Goal: Task Accomplishment & Management: Complete application form

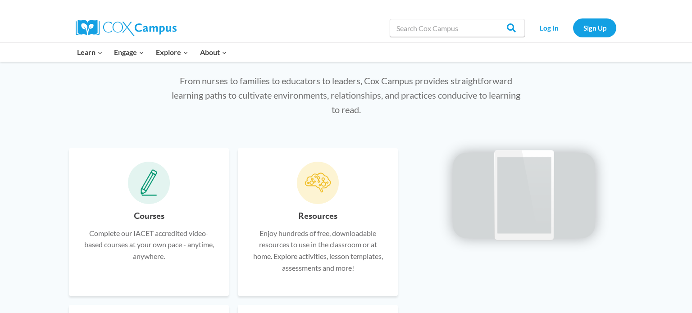
scroll to position [456, 0]
click at [156, 190] on icon at bounding box center [148, 181] width 17 height 27
click at [143, 189] on icon at bounding box center [148, 181] width 17 height 27
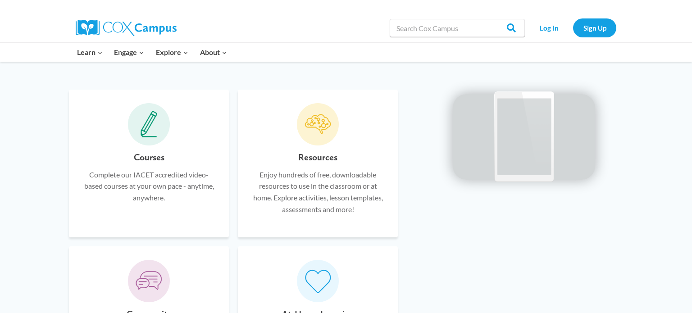
scroll to position [513, 0]
click at [154, 138] on span at bounding box center [149, 124] width 42 height 42
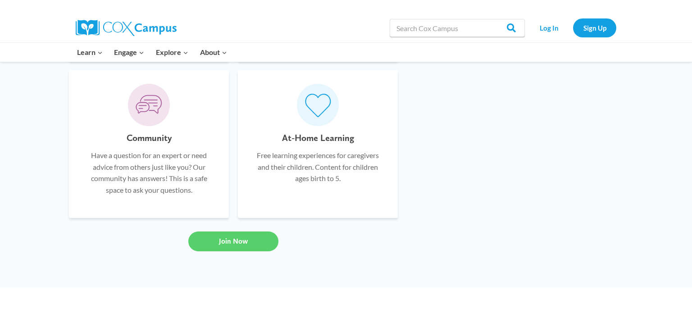
scroll to position [692, 0]
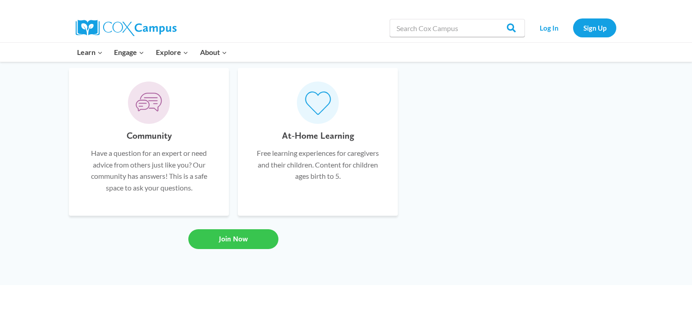
click at [230, 236] on span "Join Now" at bounding box center [233, 239] width 29 height 9
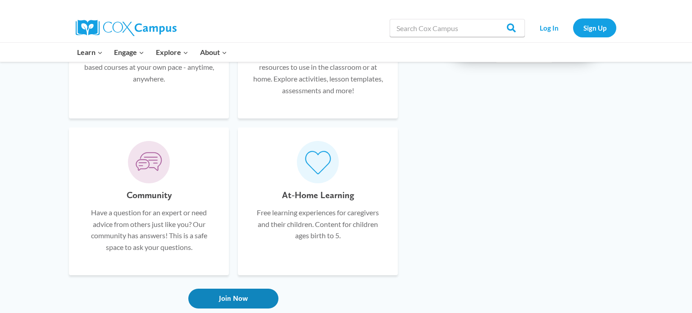
scroll to position [633, 0]
click at [306, 212] on p "Free learning experiences for caregivers and their children. Content for childr…" at bounding box center [317, 223] width 133 height 35
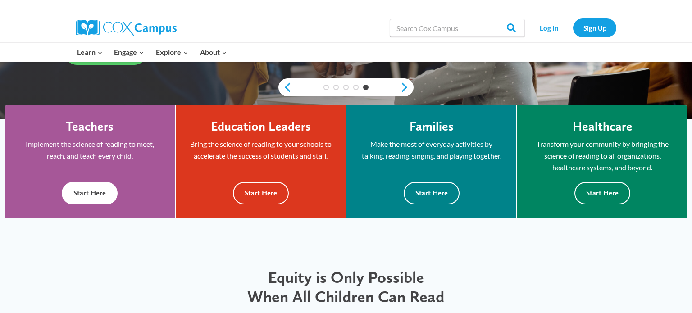
scroll to position [220, 0]
click at [108, 194] on button "Start Here" at bounding box center [90, 193] width 56 height 22
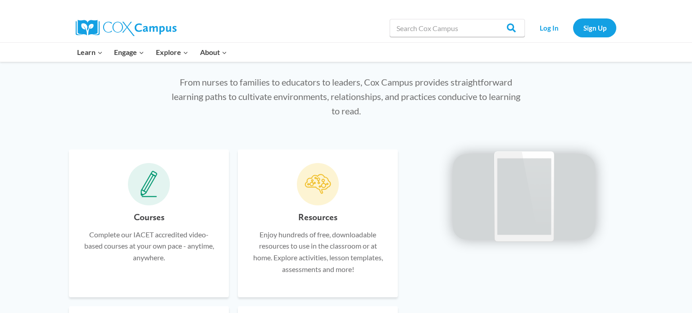
scroll to position [454, 0]
click at [150, 196] on icon at bounding box center [148, 183] width 17 height 27
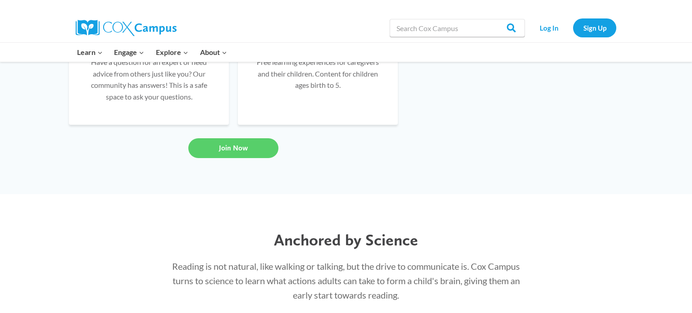
scroll to position [783, 0]
click at [204, 152] on link "Join Now" at bounding box center [233, 147] width 90 height 20
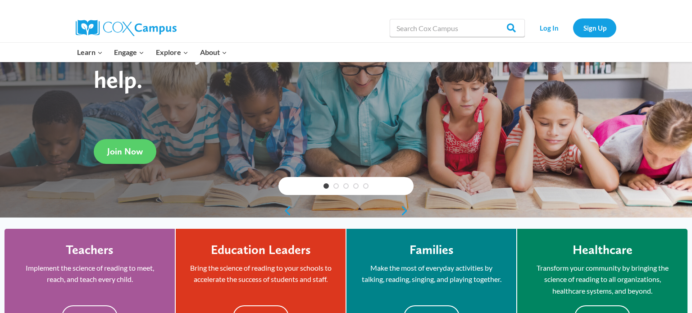
scroll to position [0, 0]
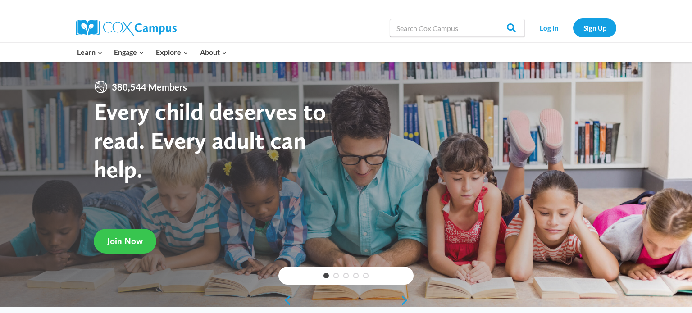
click at [129, 238] on span "Join Now" at bounding box center [125, 240] width 36 height 11
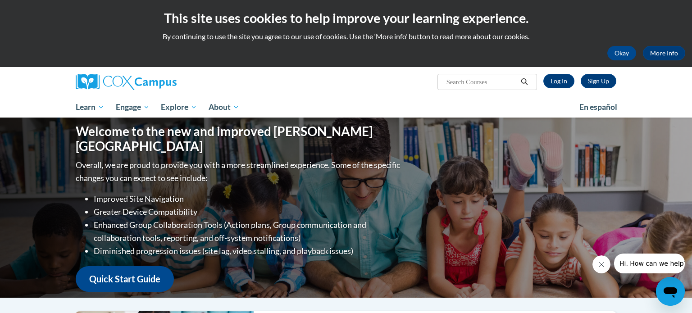
scroll to position [1, 0]
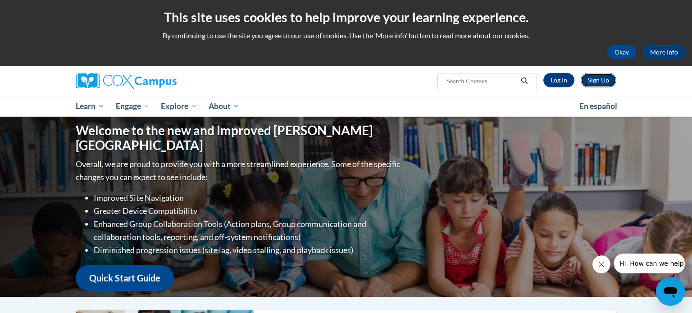
click at [601, 81] on link "Sign Up" at bounding box center [598, 80] width 36 height 14
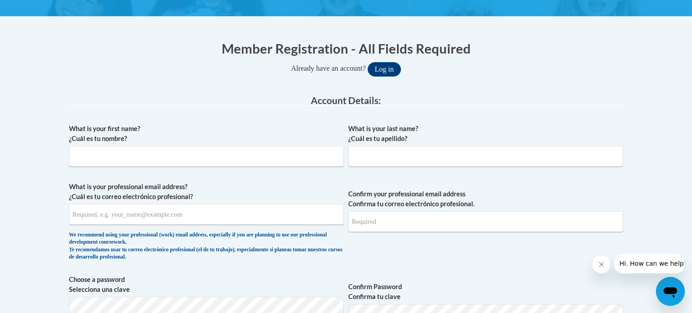
scroll to position [162, 0]
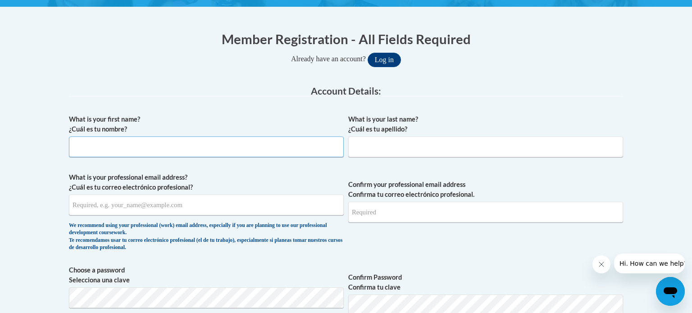
click at [226, 149] on input "What is your first name? ¿Cuál es tu nombre?" at bounding box center [206, 146] width 275 height 21
type input "Ann"
click at [427, 153] on input "What is your last name? ¿Cuál es tu apellido?" at bounding box center [485, 146] width 275 height 21
type input "Bischoff"
click at [247, 210] on input "What is your professional email address? ¿Cuál es tu correo electrónico profesi…" at bounding box center [206, 204] width 275 height 21
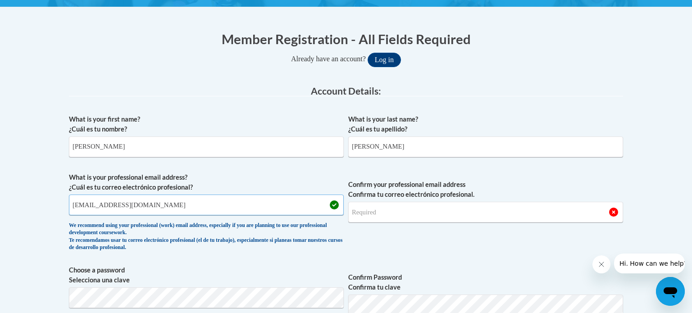
type input "abischoff@stmm.org"
click at [413, 213] on input "Confirm your professional email address Confirma tu correo electrónico profesio…" at bounding box center [485, 212] width 275 height 21
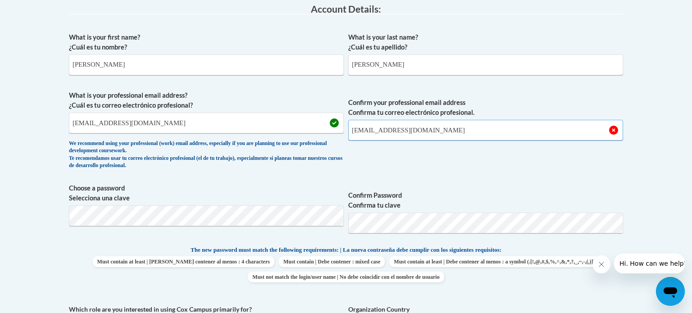
scroll to position [246, 0]
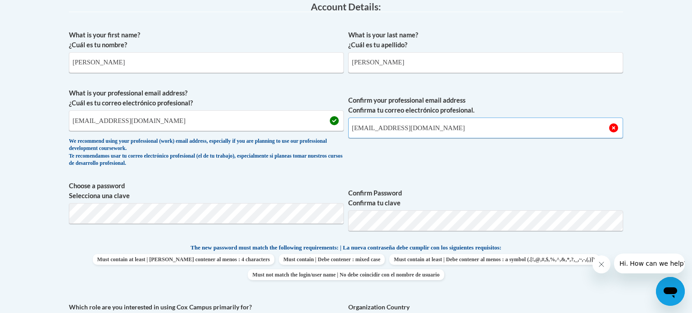
type input "abischoff@stmm.org"
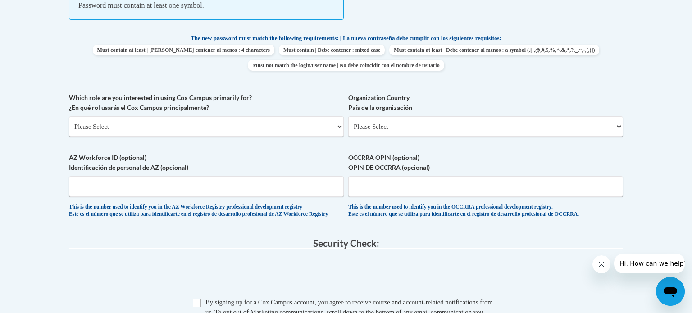
scroll to position [481, 0]
click at [263, 131] on select "Please Select College/University | Colegio/Universidad Community/Nonprofit Part…" at bounding box center [206, 126] width 275 height 21
select select "fbf2d438-af2f-41f8-98f1-81c410e29de3"
click at [69, 116] on select "Please Select College/University | Colegio/Universidad Community/Nonprofit Part…" at bounding box center [206, 126] width 275 height 21
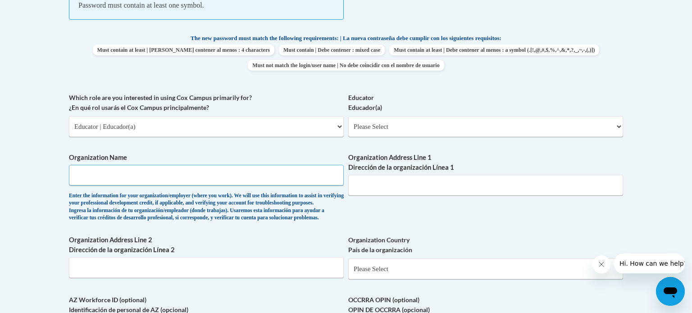
click at [239, 176] on input "Organization Name" at bounding box center [206, 175] width 275 height 21
type input "St. Margaret Mary Preschool"
click at [489, 133] on select "Please Select Early Learning/Daycare Teacher/Family Home Care Provider | Maestr…" at bounding box center [485, 126] width 275 height 21
select select "5e2af403-4f2c-4e49-a02f-103e55d7b75b"
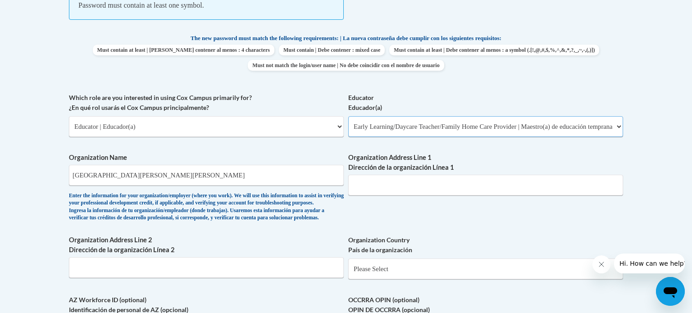
click at [348, 116] on select "Please Select Early Learning/Daycare Teacher/Family Home Care Provider | Maestr…" at bounding box center [485, 126] width 275 height 21
click at [377, 185] on input "Organization Address Line 1 Dirección de la organización Línea 1" at bounding box center [485, 185] width 275 height 21
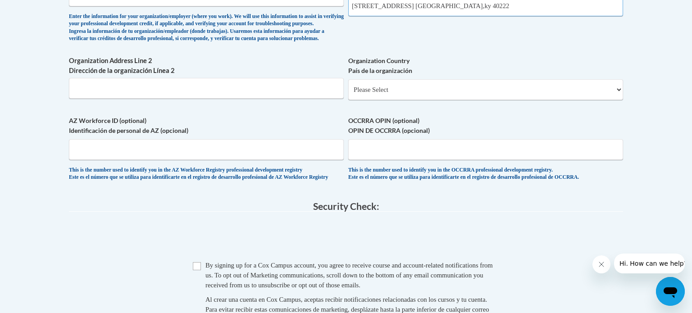
scroll to position [666, 0]
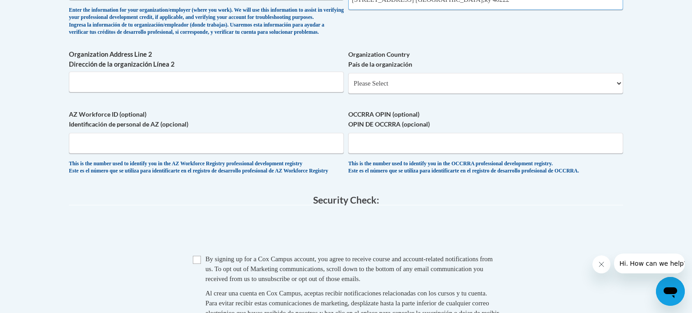
type input "7813 Shelbyville Rd. Louisville,ky 40222"
click at [431, 94] on select "Please Select United States | Estados Unidos Outside of the United States | Fue…" at bounding box center [485, 83] width 275 height 21
select select "ad49bcad-a171-4b2e-b99c-48b446064914"
click at [348, 87] on select "Please Select United States | Estados Unidos Outside of the United States | Fue…" at bounding box center [485, 83] width 275 height 21
select select
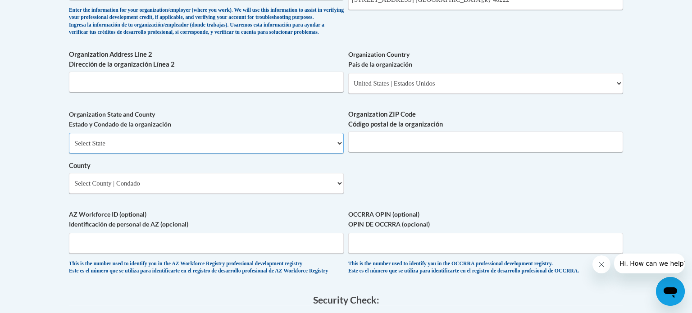
click at [208, 154] on select "Select State Alabama Alaska Arizona Arkansas California Colorado Connecticut De…" at bounding box center [206, 143] width 275 height 21
select select "Kentucky"
click at [69, 147] on select "Select State Alabama Alaska Arizona Arkansas California Colorado Connecticut De…" at bounding box center [206, 143] width 275 height 21
click at [144, 194] on select "Select County Adair Allen Anderson Ballard Barren Bath Bell Boone Bourbon Boyd …" at bounding box center [206, 183] width 275 height 21
select select "Jefferson"
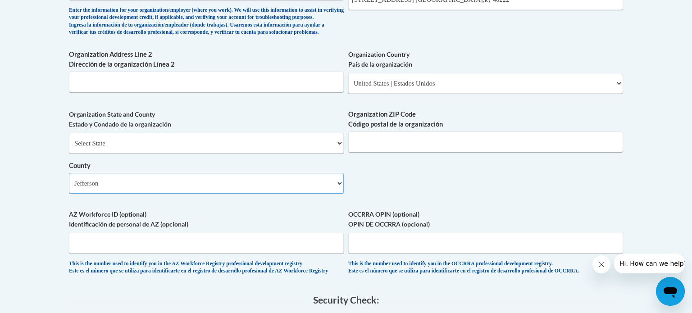
click at [69, 187] on select "Select County Adair Allen Anderson Ballard Barren Bath Bell Boone Bourbon Boyd …" at bounding box center [206, 183] width 275 height 21
click at [385, 152] on input "Organization ZIP Code Código postal de la organización" at bounding box center [485, 141] width 275 height 21
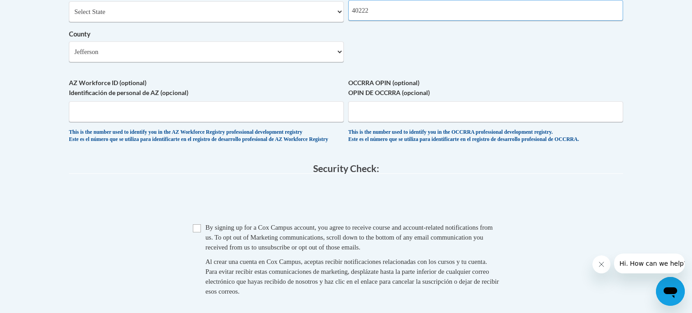
scroll to position [797, 0]
type input "40222"
click at [197, 233] on input "Checkbox" at bounding box center [197, 229] width 8 height 8
checkbox input "true"
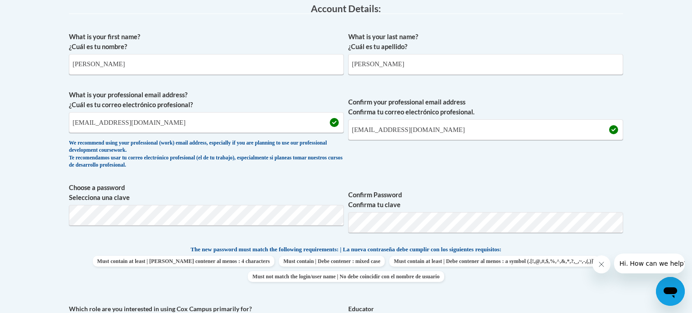
scroll to position [841, 0]
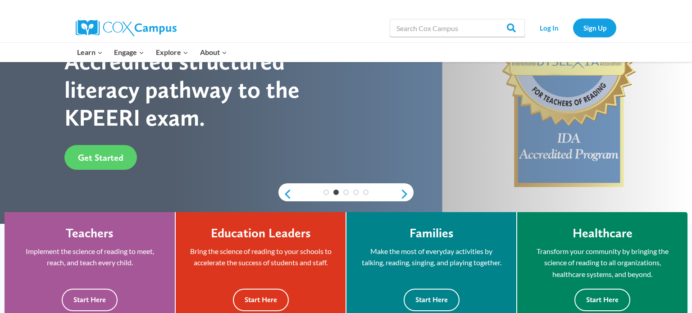
scroll to position [108, 0]
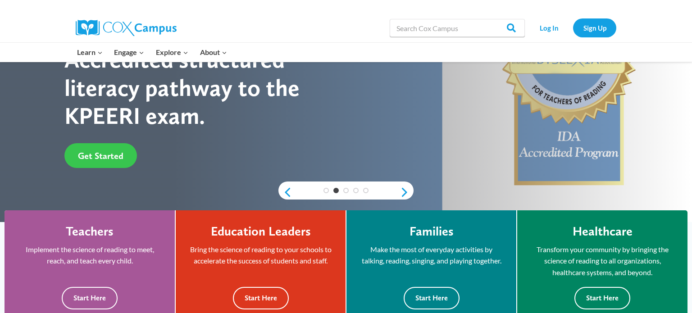
click at [113, 159] on span "Get Started" at bounding box center [100, 155] width 45 height 11
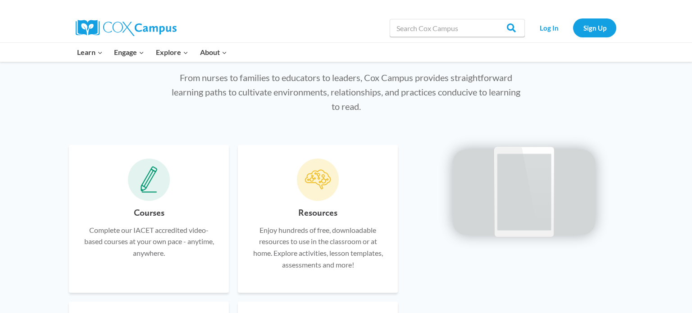
scroll to position [733, 0]
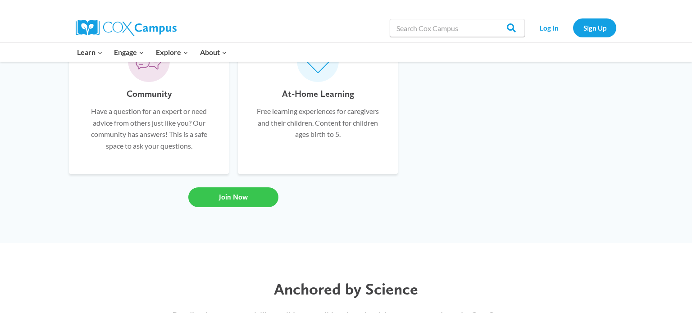
click at [249, 194] on link "Join Now" at bounding box center [233, 197] width 90 height 20
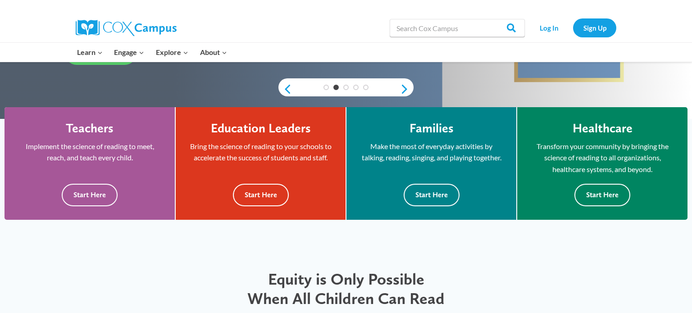
scroll to position [211, 0]
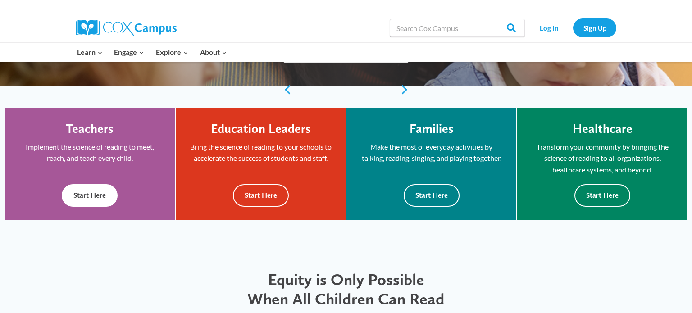
click at [91, 192] on button "Start Here" at bounding box center [90, 195] width 56 height 22
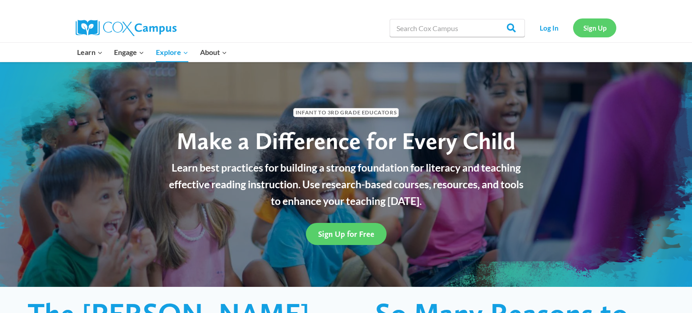
click at [609, 26] on link "Sign Up" at bounding box center [594, 27] width 43 height 18
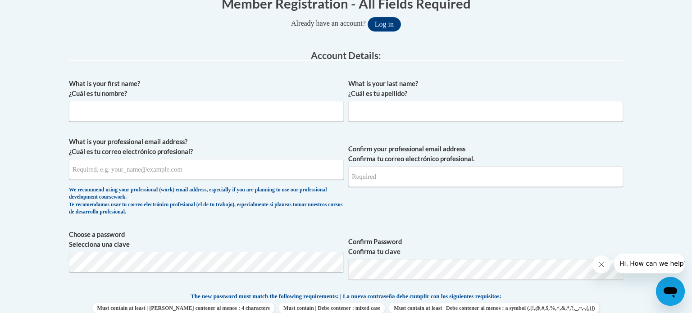
scroll to position [200, 0]
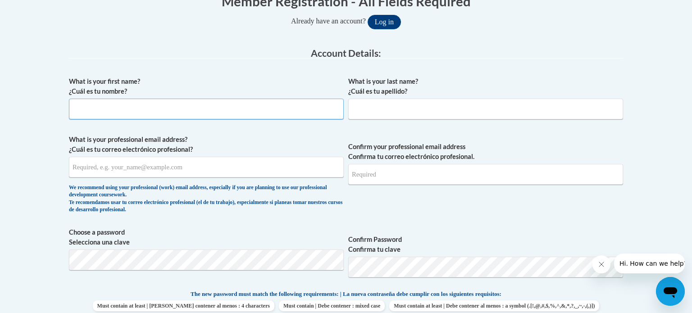
click at [170, 111] on input "What is your first name? ¿Cuál es tu nombre?" at bounding box center [206, 109] width 275 height 21
type input "[PERSON_NAME]"
click at [387, 110] on input "What is your last name? ¿Cuál es tu apellido?" at bounding box center [485, 109] width 275 height 21
type input "[PERSON_NAME]"
click at [218, 163] on input "What is your professional email address? ¿Cuál es tu correo electrónico profesi…" at bounding box center [206, 167] width 275 height 21
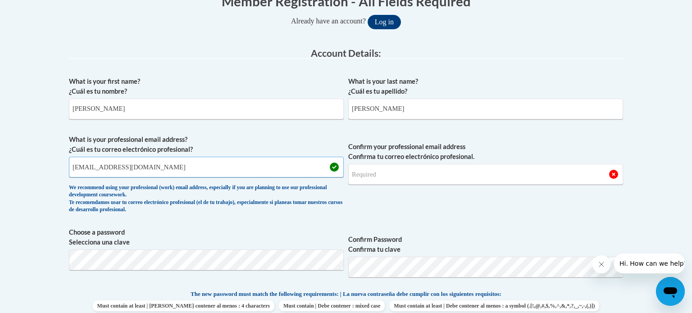
type input "[EMAIL_ADDRESS][DOMAIN_NAME]"
click at [447, 176] on input "Confirm your professional email address Confirma tu correo electrónico profesio…" at bounding box center [485, 174] width 275 height 21
type input "abischoff@stmm.org"
click at [460, 160] on label "Confirm your professional email address Confirma tu correo electrónico profesio…" at bounding box center [485, 152] width 275 height 20
click at [460, 164] on input "abischoff@stmm.org" at bounding box center [485, 174] width 275 height 21
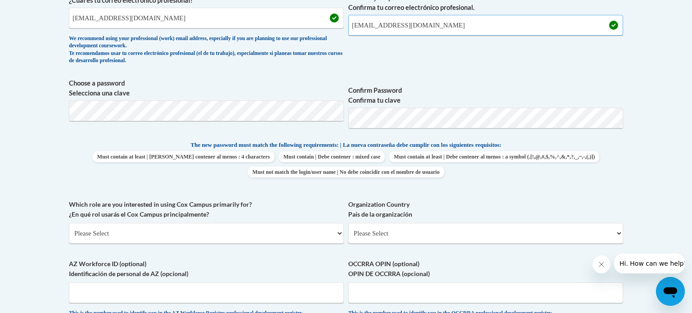
scroll to position [349, 0]
click at [621, 160] on span "Must contain at least | Debe contener al menos : 4 characters Must contain | De…" at bounding box center [346, 164] width 554 height 26
click at [201, 230] on select "Please Select College/University | Colegio/Universidad Community/Nonprofit Part…" at bounding box center [206, 232] width 275 height 21
select select "fbf2d438-af2f-41f8-98f1-81c410e29de3"
click at [69, 222] on select "Please Select College/University | Colegio/Universidad Community/Nonprofit Part…" at bounding box center [206, 232] width 275 height 21
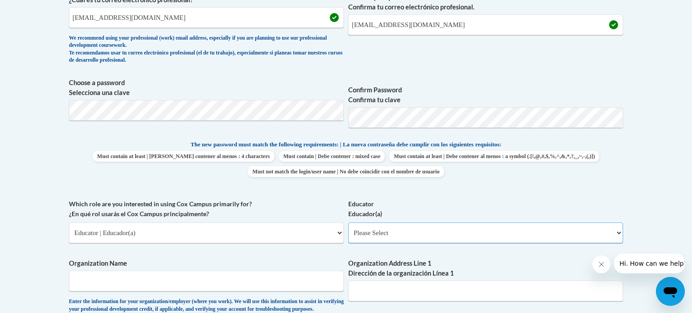
click at [413, 233] on select "Please Select Early Learning/Daycare Teacher/Family Home Care Provider | Maestr…" at bounding box center [485, 232] width 275 height 21
select select "5e2af403-4f2c-4e49-a02f-103e55d7b75b"
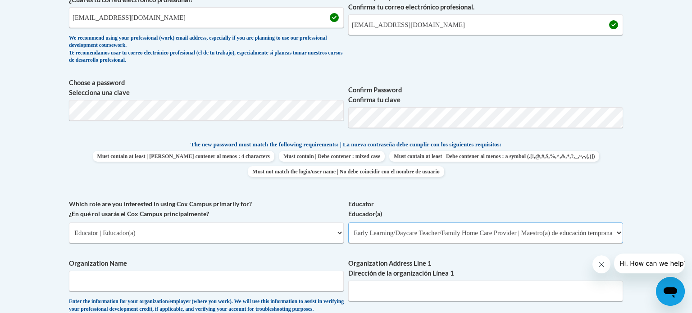
click at [348, 222] on select "Please Select Early Learning/Daycare Teacher/Family Home Care Provider | Maestr…" at bounding box center [485, 232] width 275 height 21
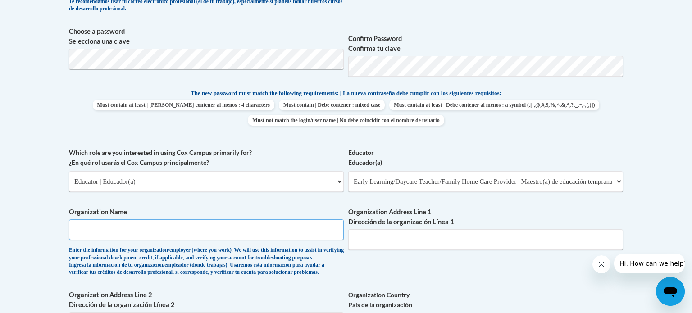
click at [276, 232] on input "Organization Name" at bounding box center [206, 229] width 275 height 21
type input "St. Margaret Mary Preschool"
click at [485, 240] on input "Organization Address Line 1 Dirección de la organización Línea 1" at bounding box center [485, 239] width 275 height 21
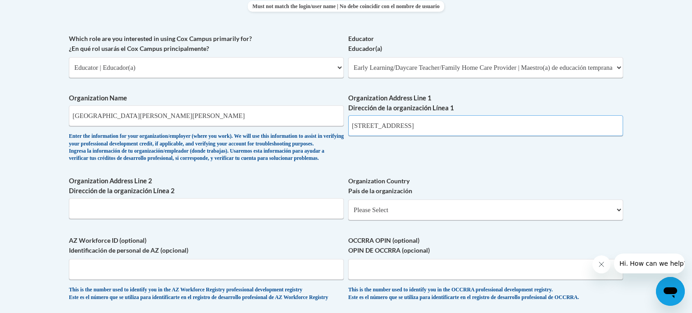
scroll to position [515, 0]
type input "7813 Shelbyville road"
click at [420, 220] on select "Please Select United States | Estados Unidos Outside of the United States | Fue…" at bounding box center [485, 209] width 275 height 21
select select "ad49bcad-a171-4b2e-b99c-48b446064914"
click at [348, 213] on select "Please Select United States | Estados Unidos Outside of the United States | Fue…" at bounding box center [485, 209] width 275 height 21
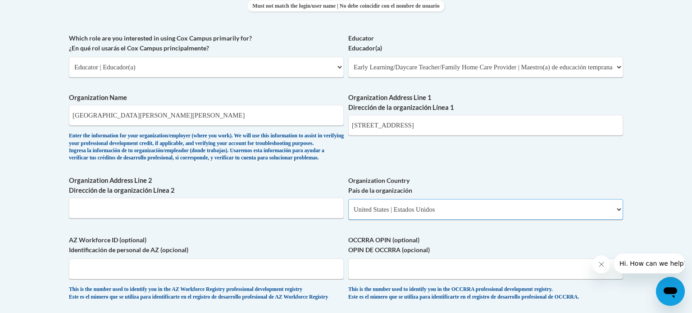
select select
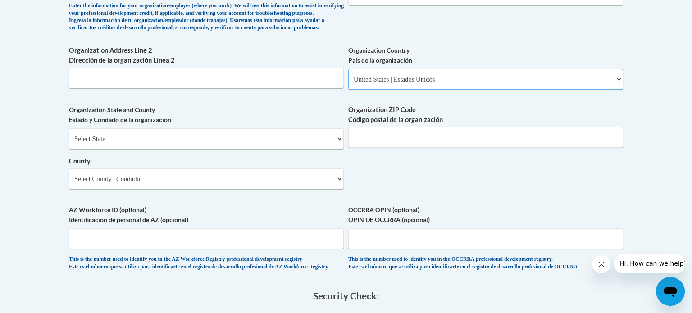
scroll to position [649, 0]
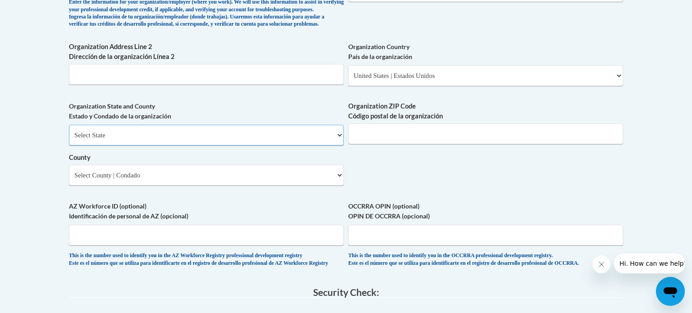
click at [229, 145] on select "Select State Alabama Alaska Arizona Arkansas California Colorado Connecticut De…" at bounding box center [206, 135] width 275 height 21
select select "Kentucky"
click at [69, 139] on select "Select State Alabama Alaska Arizona Arkansas California Colorado Connecticut De…" at bounding box center [206, 135] width 275 height 21
click at [127, 185] on select "Select County Adair Allen Anderson Ballard Barren Bath Bell Boone Bourbon Boyd …" at bounding box center [206, 175] width 275 height 21
select select "Jefferson"
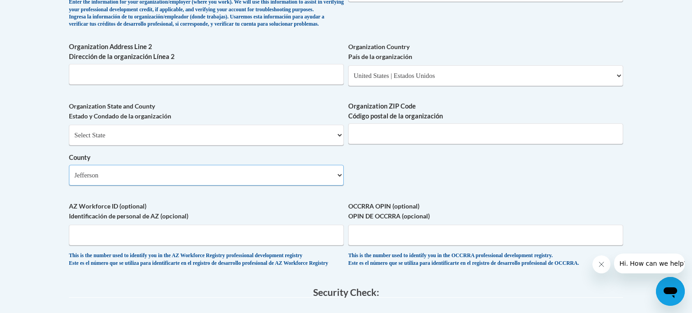
click at [69, 179] on select "Select County Adair Allen Anderson Ballard Barren Bath Bell Boone Bourbon Boyd …" at bounding box center [206, 175] width 275 height 21
click at [409, 144] on input "Organization ZIP Code Código postal de la organización" at bounding box center [485, 133] width 275 height 21
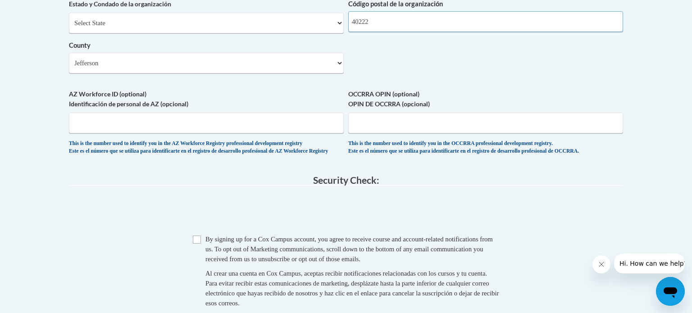
scroll to position [761, 0]
type input "40222"
click at [197, 243] on input "Checkbox" at bounding box center [197, 239] width 8 height 8
checkbox input "true"
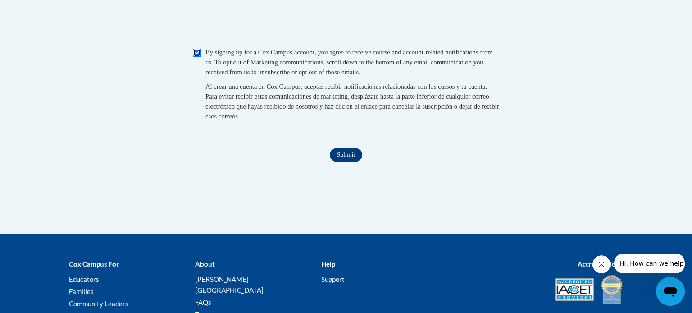
scroll to position [953, 0]
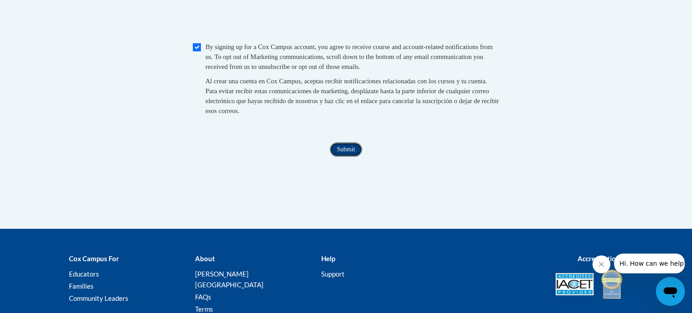
click at [353, 157] on input "Submit" at bounding box center [346, 149] width 32 height 14
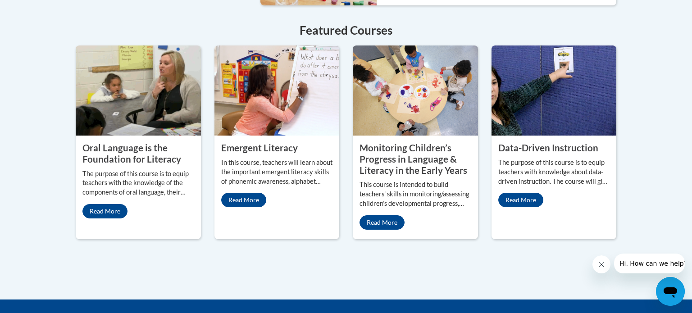
scroll to position [809, 0]
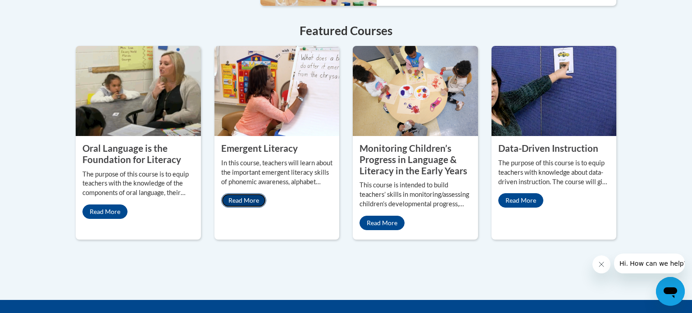
click at [243, 193] on link "Read More" at bounding box center [243, 200] width 45 height 14
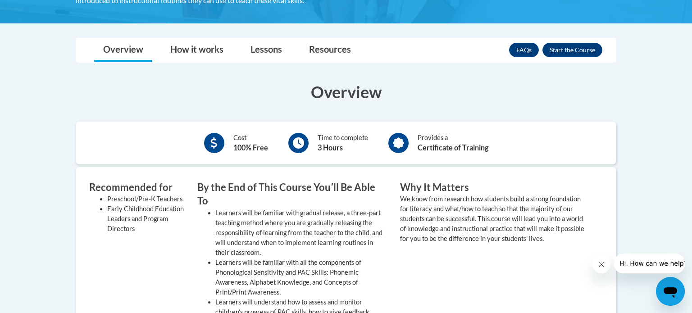
scroll to position [212, 0]
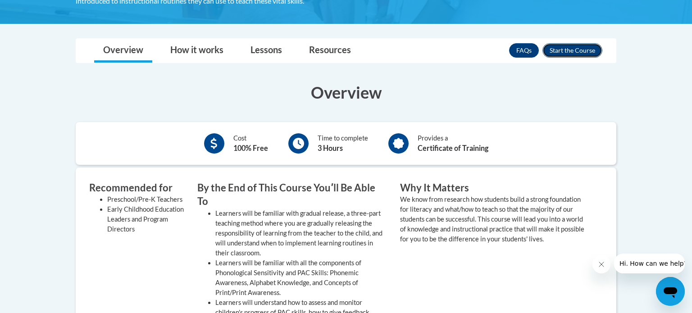
click at [560, 48] on button "Enroll" at bounding box center [572, 50] width 60 height 14
